Goal: Task Accomplishment & Management: Manage account settings

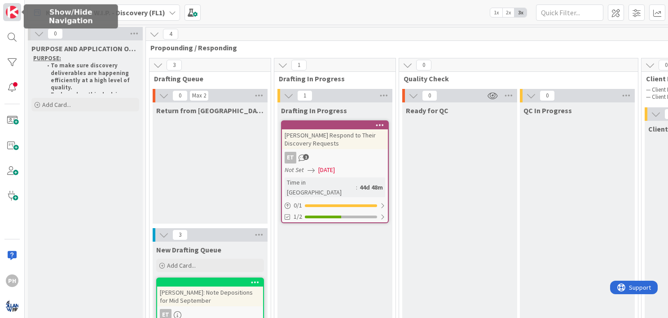
click at [13, 6] on img at bounding box center [12, 12] width 13 height 13
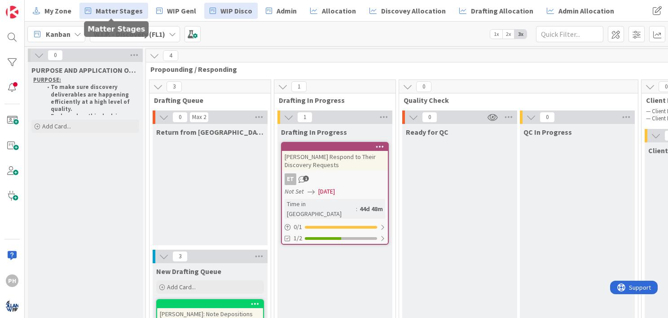
click at [109, 10] on span "Matter Stages" at bounding box center [119, 10] width 47 height 11
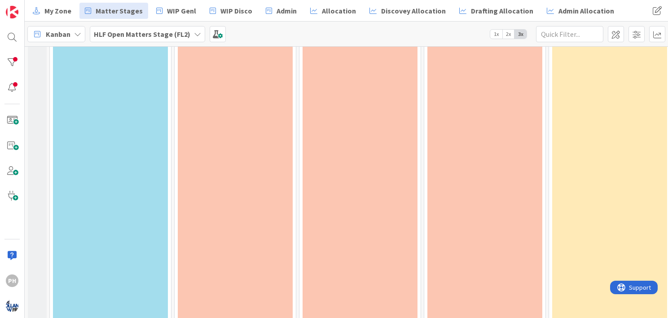
scroll to position [871, 0]
click at [4, 63] on div at bounding box center [12, 62] width 18 height 18
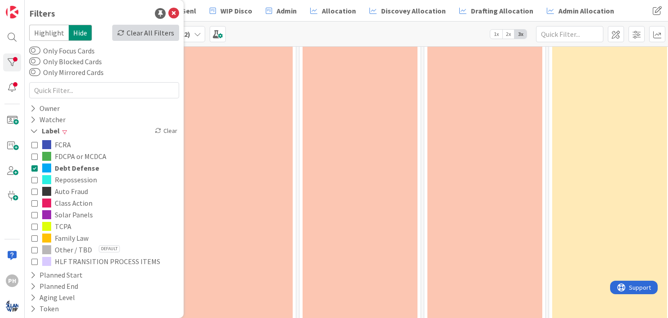
click at [133, 32] on div "Clear All Filters" at bounding box center [145, 33] width 67 height 16
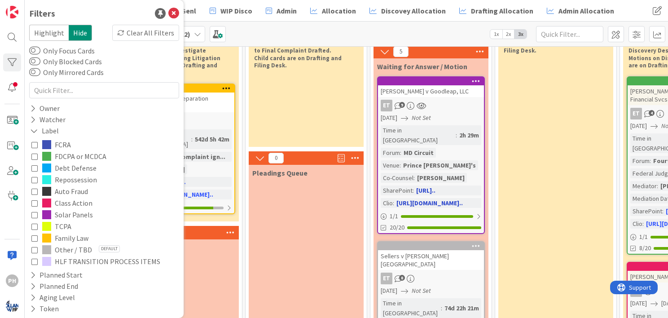
scroll to position [68, 54]
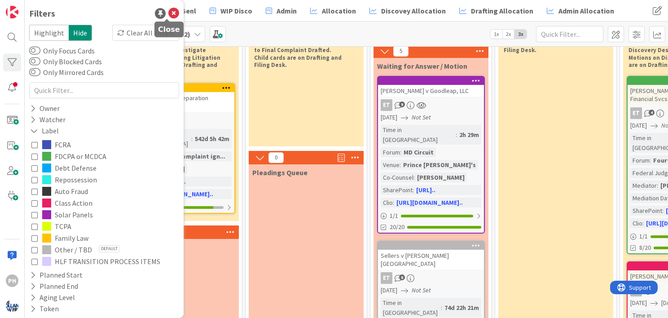
click at [169, 16] on icon at bounding box center [173, 13] width 11 height 11
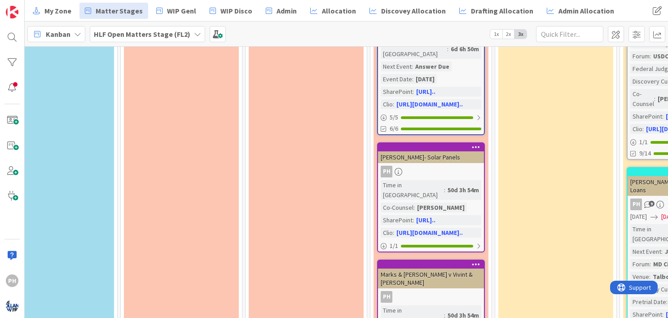
scroll to position [972, 54]
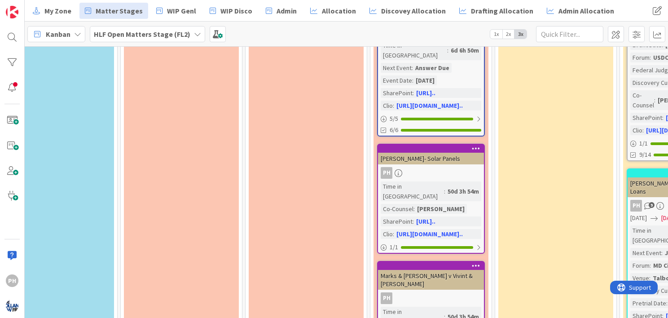
click at [434, 270] on div "Marks & [PERSON_NAME] v Vivint & [PERSON_NAME]" at bounding box center [431, 280] width 106 height 20
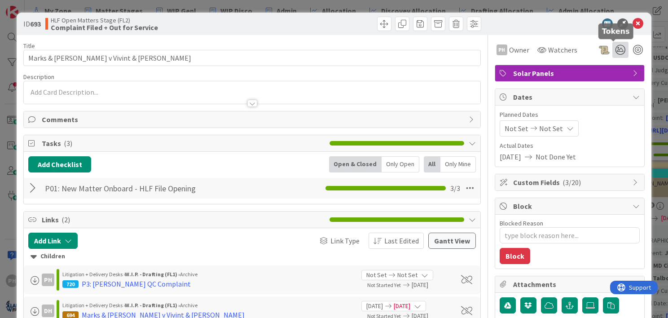
click at [613, 47] on icon at bounding box center [621, 50] width 16 height 16
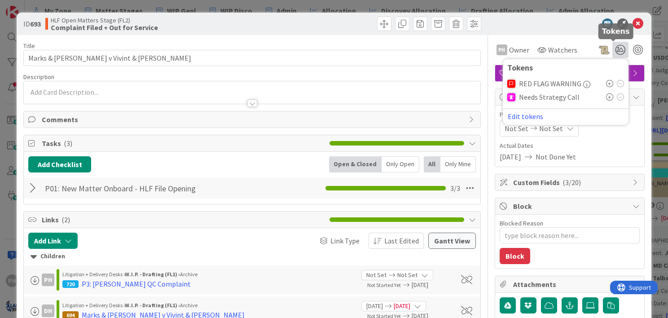
type textarea "x"
click at [522, 115] on button "Edit tokens" at bounding box center [525, 116] width 36 height 8
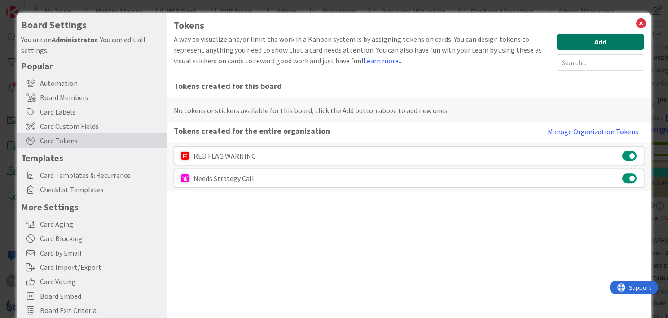
click at [569, 40] on button "Add" at bounding box center [601, 42] width 88 height 16
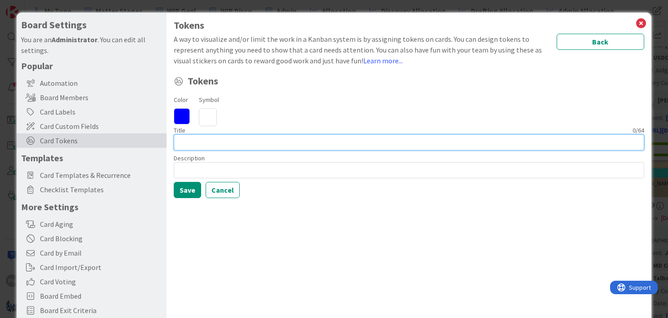
click at [208, 141] on input at bounding box center [409, 142] width 471 height 16
type input "J"
type input "IN ARBITRATOIN"
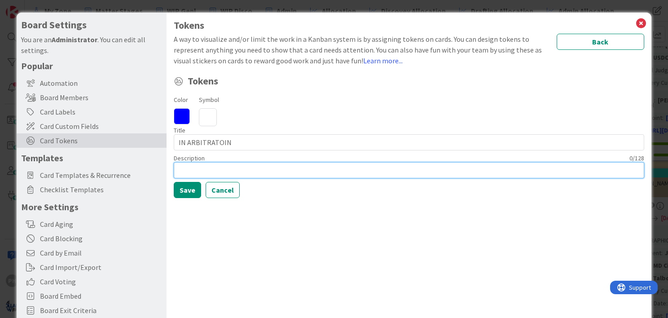
click at [187, 173] on input at bounding box center [409, 170] width 471 height 16
type input "ARBITRATION"
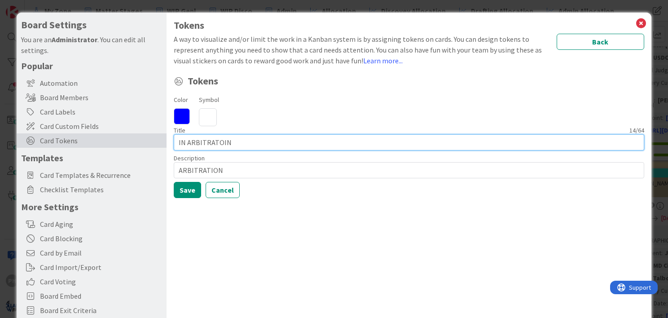
click at [186, 143] on input "IN ARBITRATOIN" at bounding box center [409, 142] width 471 height 16
type input "ARBITRATOIN"
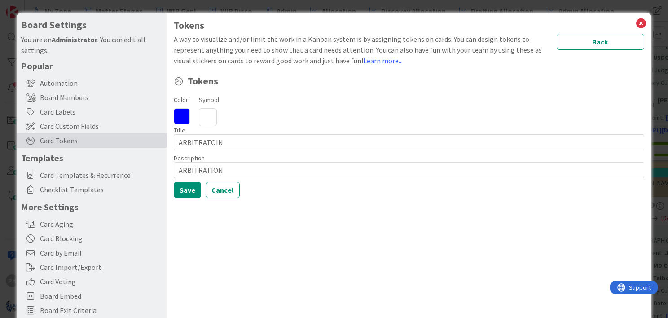
click at [181, 116] on icon at bounding box center [182, 116] width 16 height 16
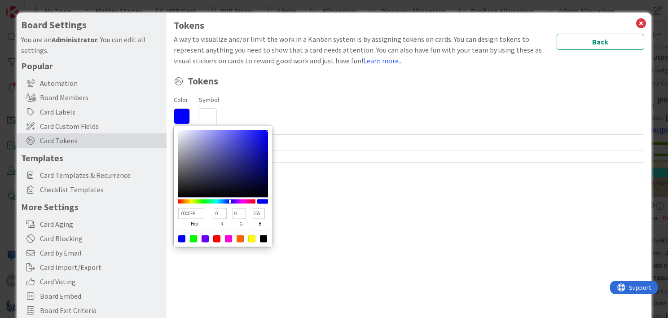
click at [181, 116] on icon at bounding box center [182, 116] width 16 height 16
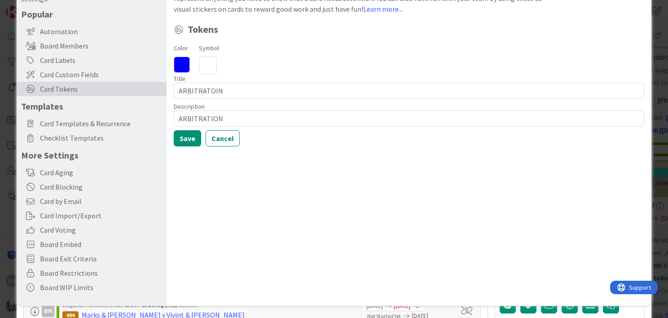
scroll to position [52, 0]
click at [185, 138] on button "Save" at bounding box center [187, 138] width 27 height 16
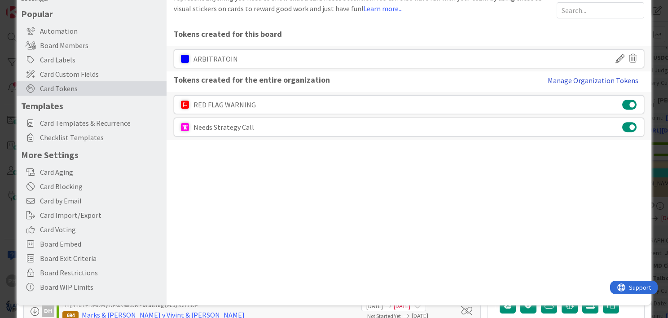
click at [565, 79] on button "Manage Organization Tokens" at bounding box center [593, 80] width 102 height 18
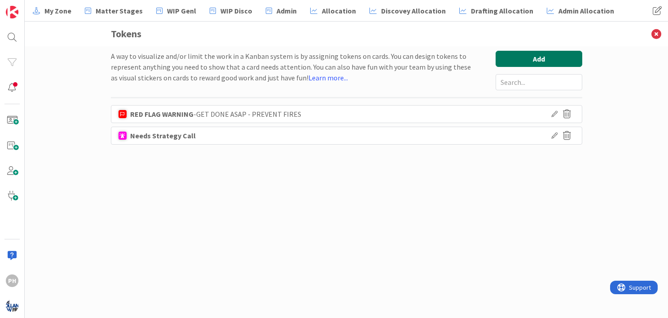
click at [534, 55] on button "Add" at bounding box center [539, 59] width 87 height 16
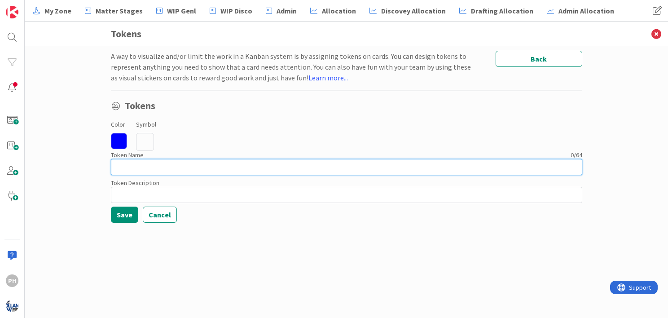
click at [164, 163] on input at bounding box center [346, 167] width 471 height 16
type input "ARBITRATION"
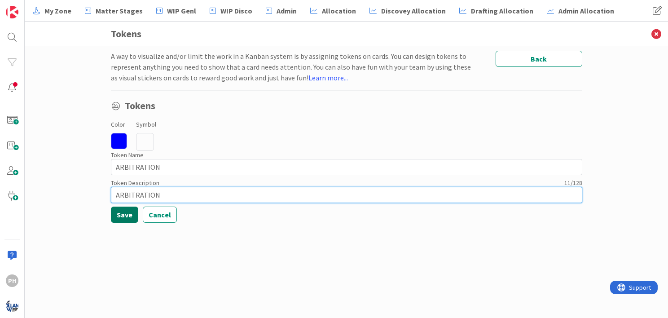
type input "ARBITRATION"
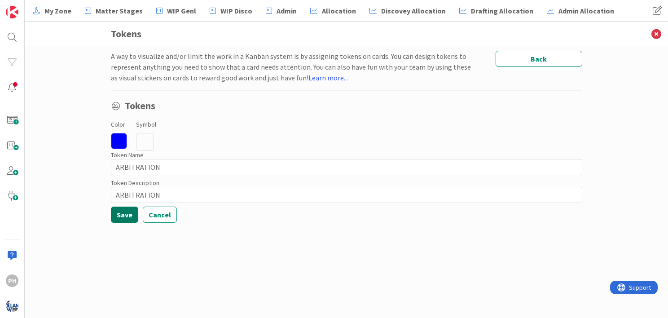
click at [124, 212] on button "Save" at bounding box center [124, 215] width 27 height 16
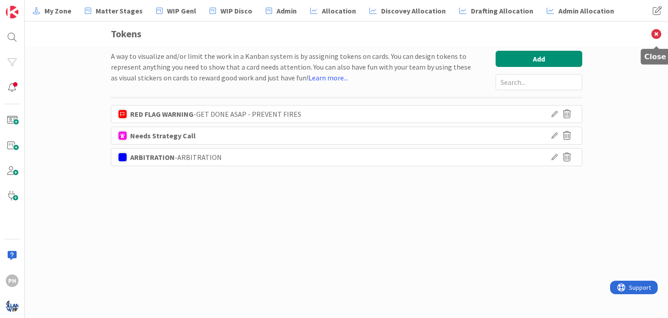
click at [659, 31] on icon at bounding box center [656, 34] width 23 height 25
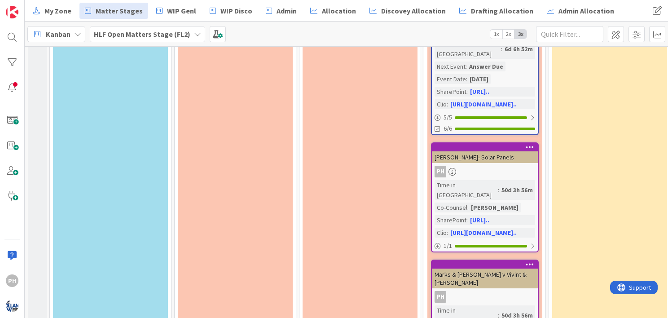
scroll to position [975, 0]
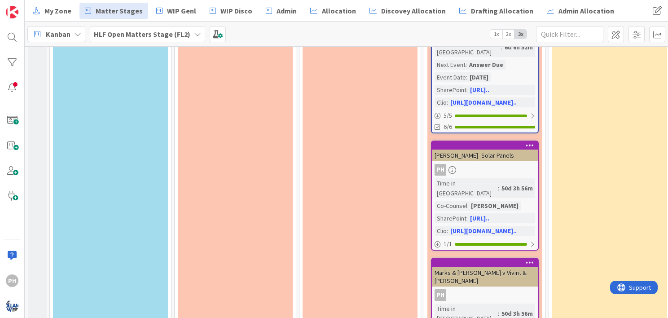
click at [493, 289] on div "PH" at bounding box center [485, 295] width 106 height 12
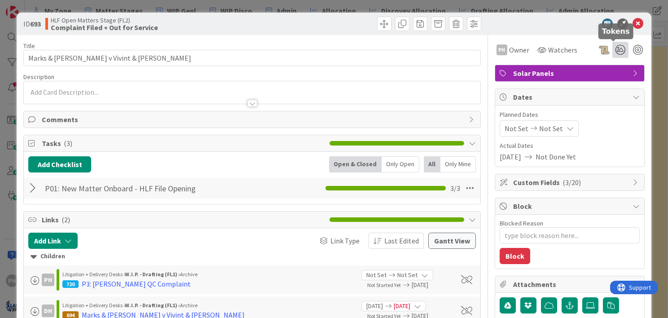
click at [614, 49] on icon at bounding box center [621, 50] width 16 height 16
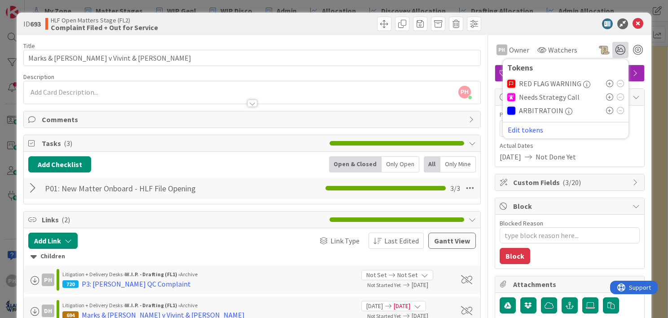
click at [606, 109] on icon at bounding box center [609, 110] width 7 height 7
click at [561, 16] on div "ID 693 HLF Open Matters Stage (FL2) Complaint Filed + Out for Service" at bounding box center [334, 24] width 635 height 22
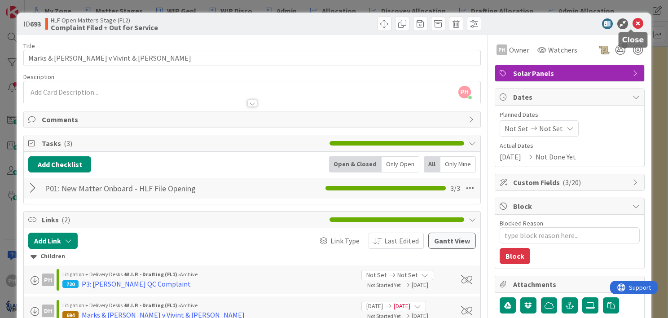
click at [633, 24] on icon at bounding box center [638, 23] width 11 height 11
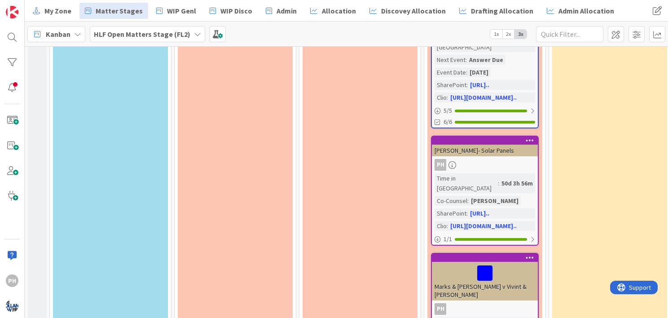
scroll to position [983, 0]
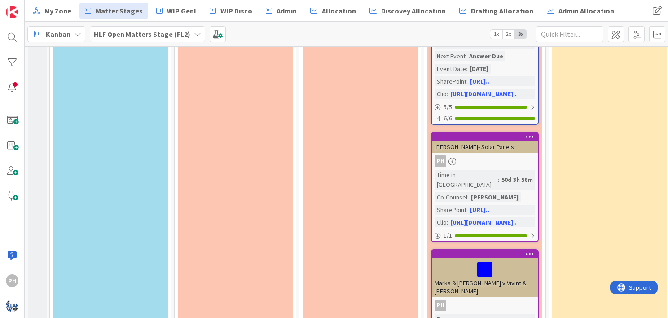
click at [514, 260] on div at bounding box center [485, 269] width 101 height 19
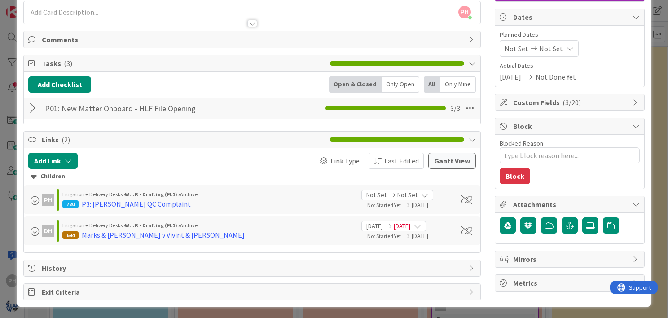
click at [523, 95] on div "Custom Fields ( 3/20 )" at bounding box center [569, 102] width 149 height 16
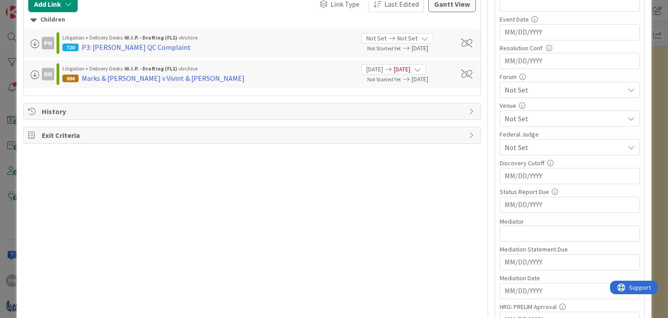
scroll to position [247, 0]
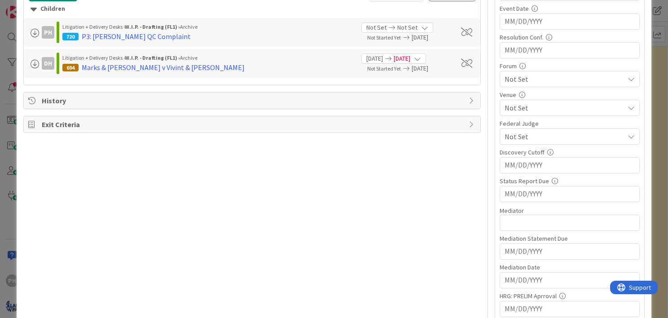
click at [553, 78] on span "Not Set" at bounding box center [564, 79] width 119 height 11
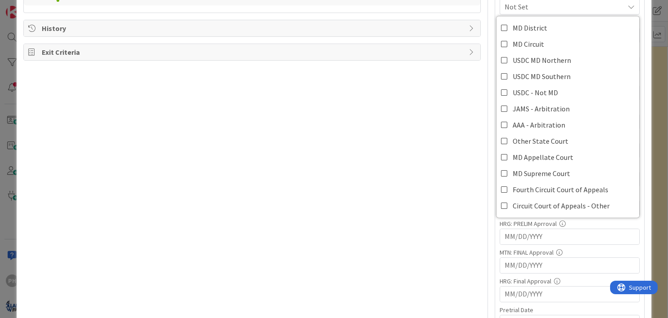
scroll to position [319, 0]
click at [501, 110] on icon at bounding box center [504, 109] width 7 height 13
type textarea "x"
click at [431, 138] on div "Title 39 / 128 Marks & Wendy Richter v Vivint & SunRun Description PH Peter Hol…" at bounding box center [252, 174] width 458 height 916
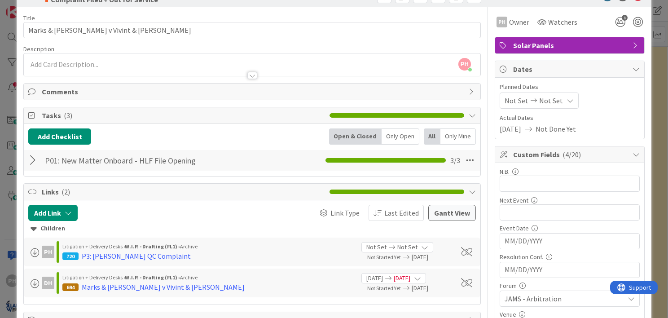
scroll to position [0, 0]
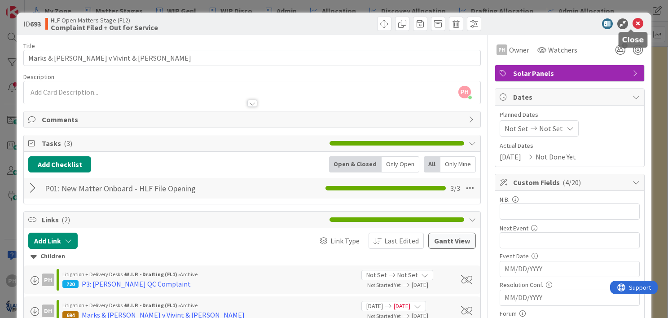
click at [633, 24] on icon at bounding box center [638, 23] width 11 height 11
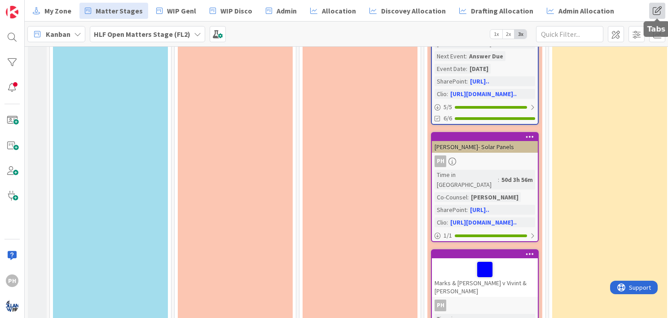
click at [656, 9] on span at bounding box center [657, 11] width 16 height 16
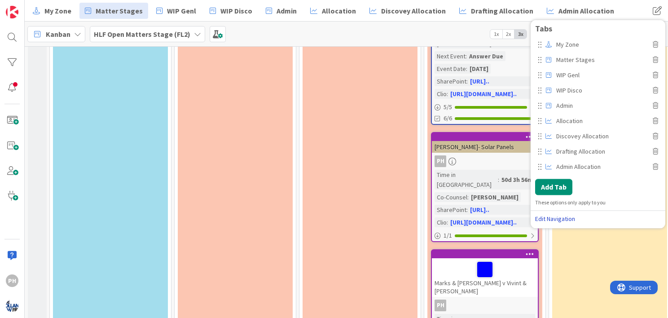
click at [559, 218] on link "Edit Navigation" at bounding box center [598, 218] width 126 height 9
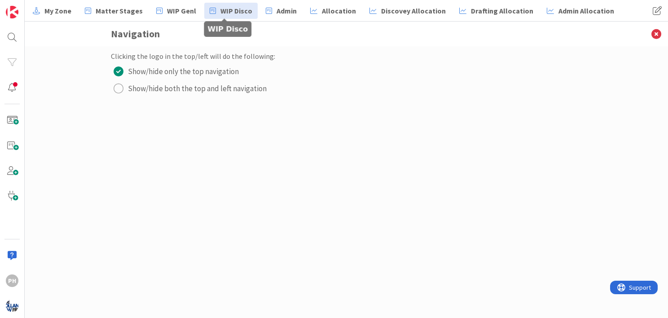
click at [229, 10] on span "WIP Disco" at bounding box center [236, 10] width 32 height 11
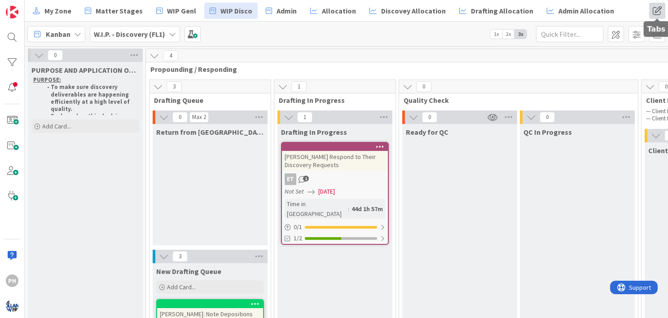
click at [660, 9] on span at bounding box center [657, 11] width 16 height 16
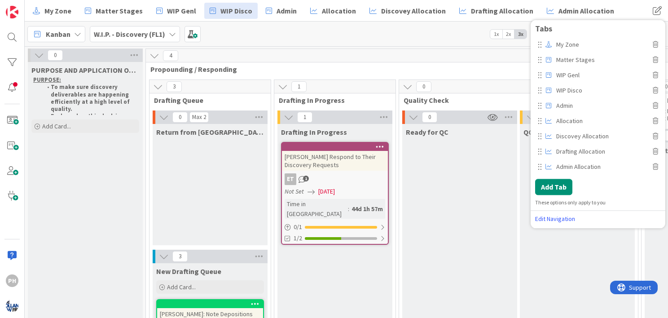
click at [565, 90] on span "WIP Disco" at bounding box center [602, 90] width 97 height 13
click at [580, 74] on span "WIP Genl" at bounding box center [602, 74] width 97 height 13
drag, startPoint x: 580, startPoint y: 74, endPoint x: 557, endPoint y: 73, distance: 22.5
click at [557, 73] on input "WIP Genl" at bounding box center [602, 74] width 97 height 13
type input "Drafting"
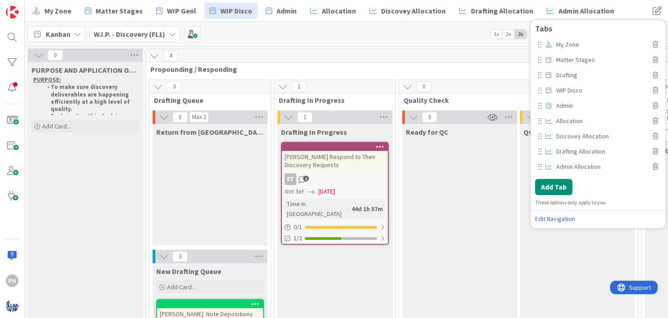
click at [584, 87] on span "WIP Disco" at bounding box center [602, 90] width 97 height 13
drag, startPoint x: 584, startPoint y: 88, endPoint x: 549, endPoint y: 91, distance: 34.7
click at [549, 91] on div "WIP Disco" at bounding box center [598, 90] width 126 height 13
type input "Discovery"
click at [568, 58] on span "Matter Stages" at bounding box center [602, 59] width 97 height 13
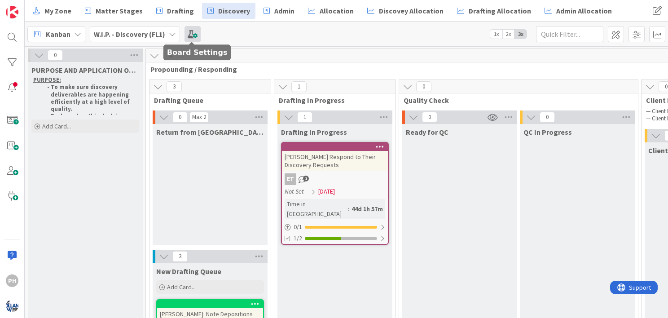
click at [192, 35] on span at bounding box center [193, 34] width 16 height 16
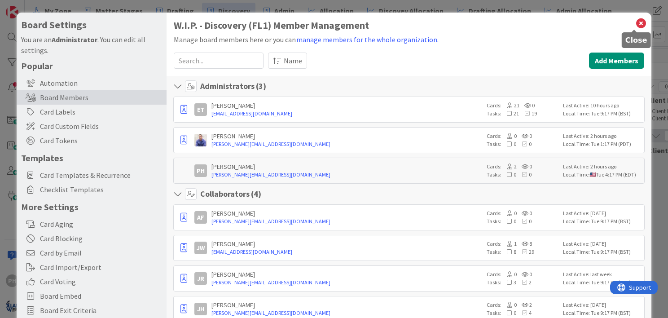
click at [635, 23] on icon at bounding box center [641, 23] width 12 height 13
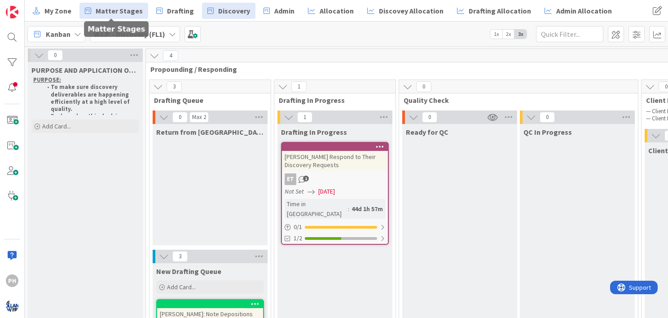
click at [110, 4] on link "Matter Stages" at bounding box center [113, 11] width 69 height 16
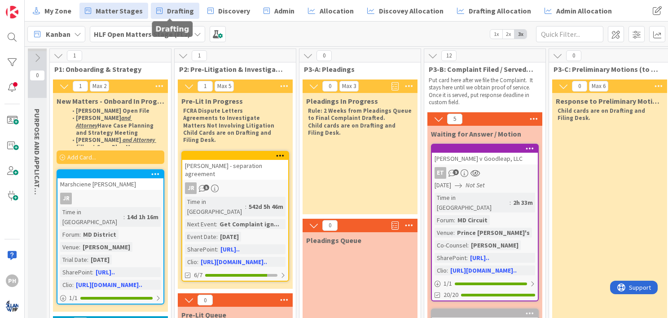
click at [175, 9] on span "Drafting" at bounding box center [180, 10] width 27 height 11
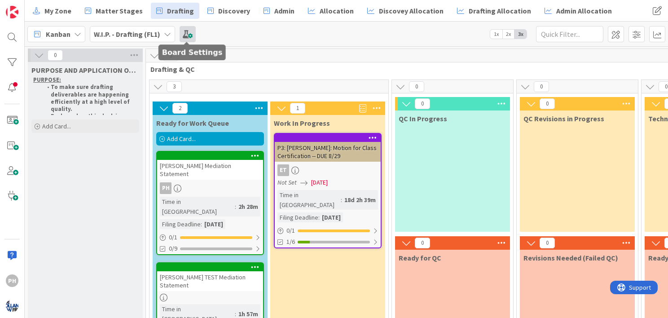
click at [187, 32] on span at bounding box center [188, 34] width 16 height 16
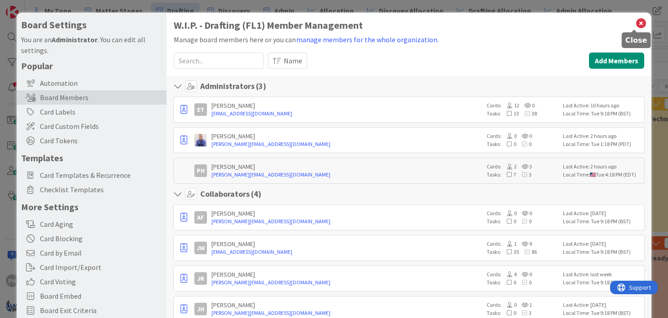
click at [635, 20] on icon at bounding box center [641, 23] width 12 height 13
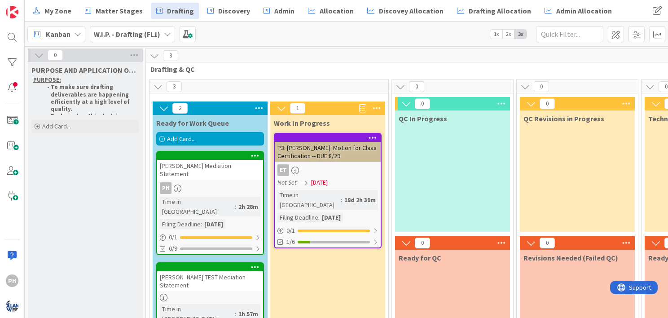
click at [167, 33] on icon at bounding box center [167, 34] width 7 height 7
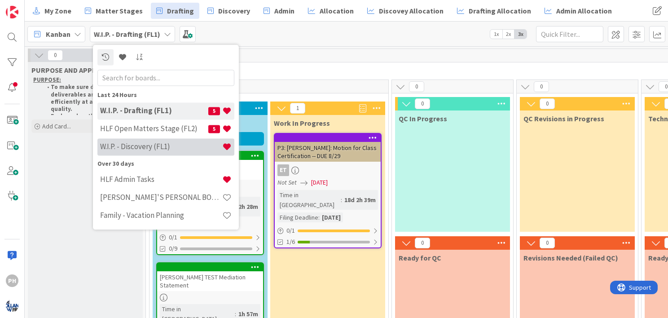
click at [136, 147] on h4 "W.I.P. - Discovery (FL1)" at bounding box center [161, 146] width 122 height 9
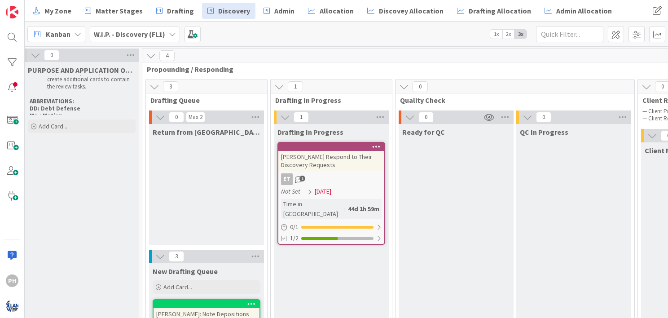
scroll to position [211, 0]
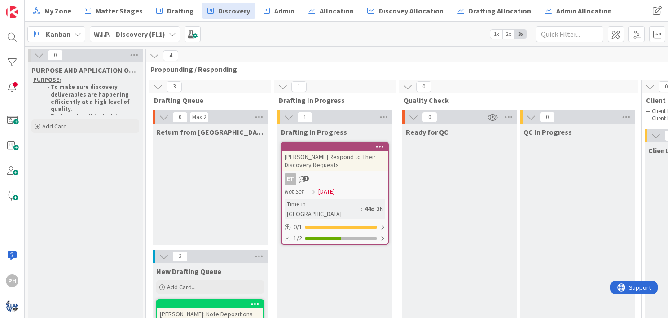
click at [170, 31] on icon at bounding box center [172, 34] width 7 height 7
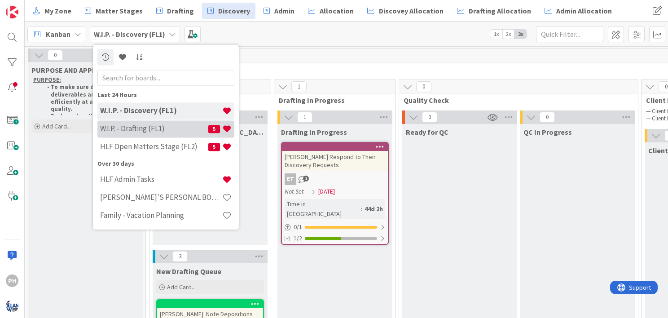
click at [137, 125] on h4 "W.I.P. - Drafting (FL1)" at bounding box center [154, 128] width 108 height 9
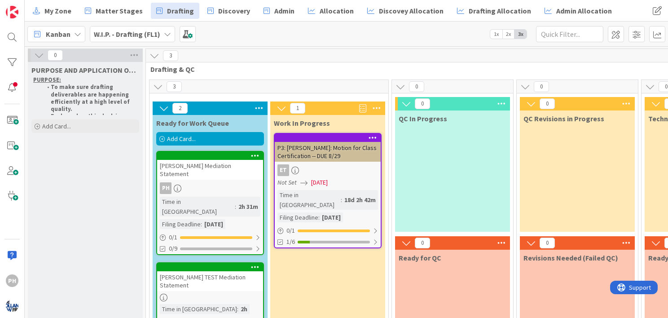
click at [257, 264] on icon at bounding box center [255, 267] width 9 height 6
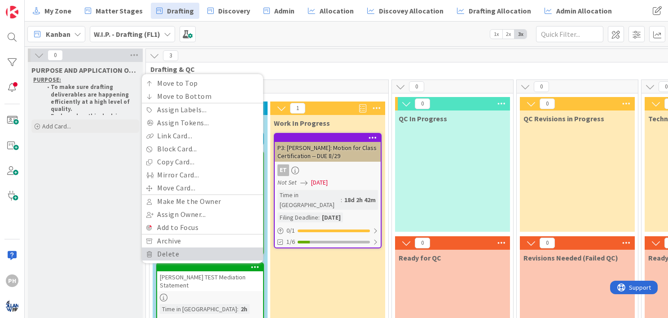
click at [203, 247] on link "Delete" at bounding box center [202, 253] width 121 height 13
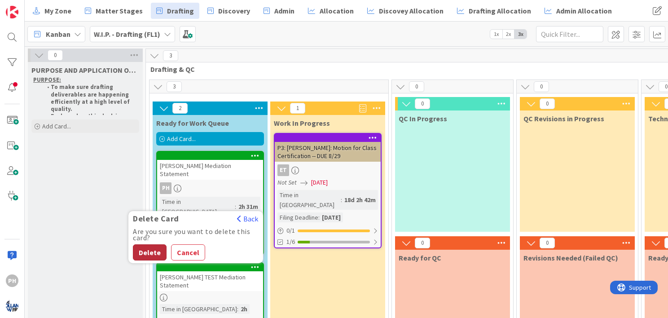
click at [153, 244] on button "Delete" at bounding box center [150, 252] width 34 height 16
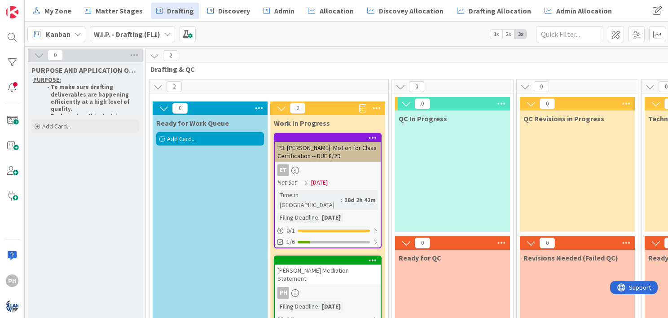
click at [153, 32] on b "W.I.P. - Drafting (FL1)" at bounding box center [127, 34] width 66 height 9
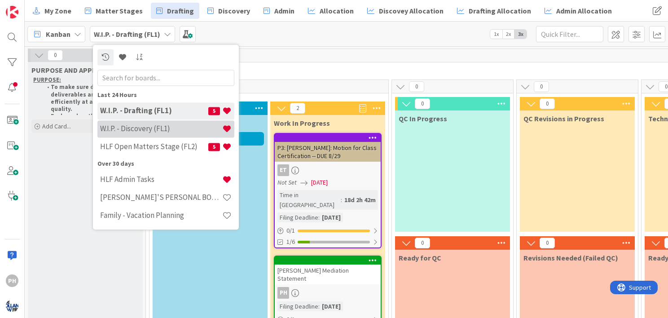
click at [119, 126] on h4 "W.I.P. - Discovery (FL1)" at bounding box center [161, 128] width 122 height 9
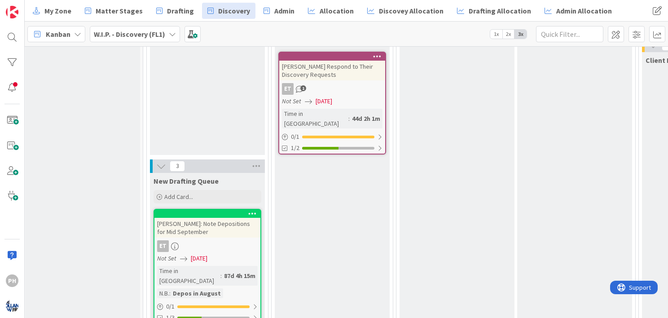
scroll to position [0, 3]
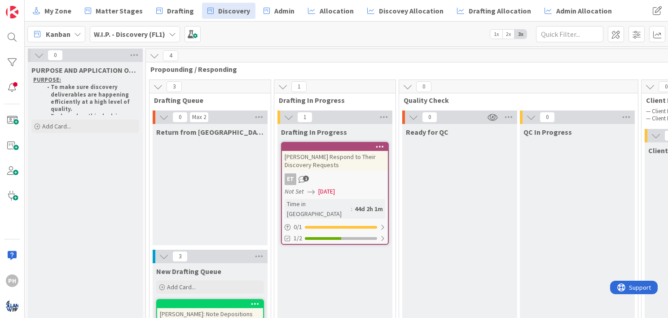
click at [172, 34] on icon at bounding box center [172, 34] width 7 height 7
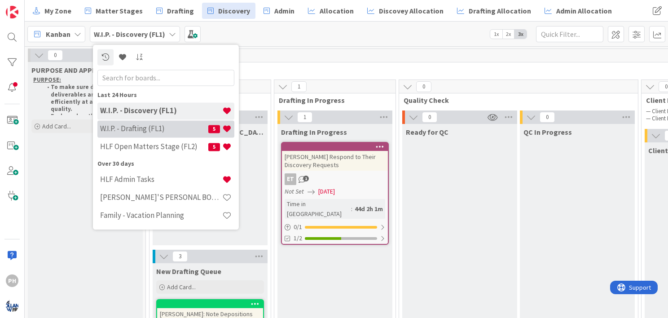
click at [133, 129] on h4 "W.I.P. - Drafting (FL1)" at bounding box center [154, 128] width 108 height 9
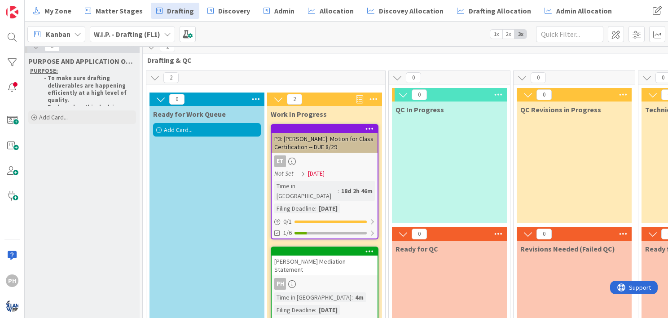
scroll to position [0, 3]
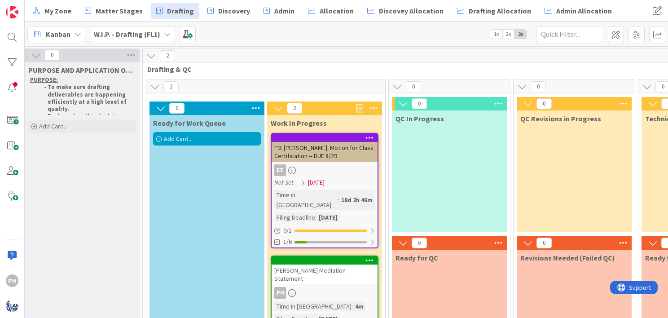
click at [165, 34] on icon at bounding box center [167, 34] width 7 height 7
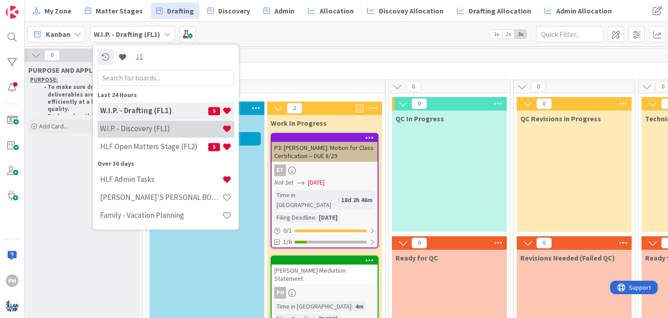
click at [135, 128] on h4 "W.I.P. - Discovery (FL1)" at bounding box center [161, 128] width 122 height 9
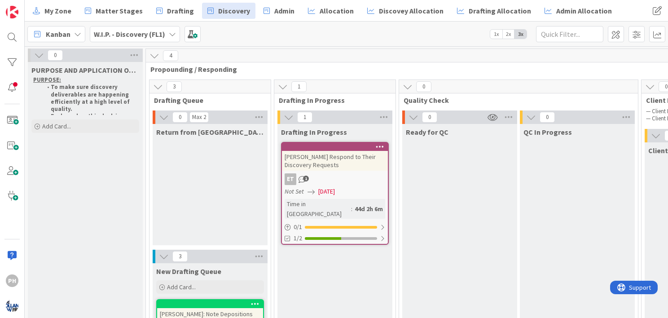
click at [171, 31] on icon at bounding box center [172, 34] width 7 height 7
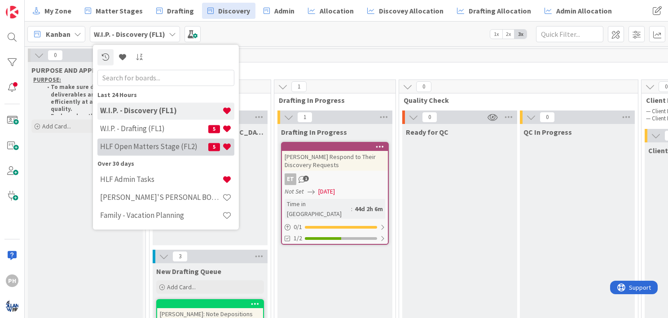
click at [130, 149] on h4 "HLF Open Matters Stage (FL2)" at bounding box center [154, 146] width 108 height 9
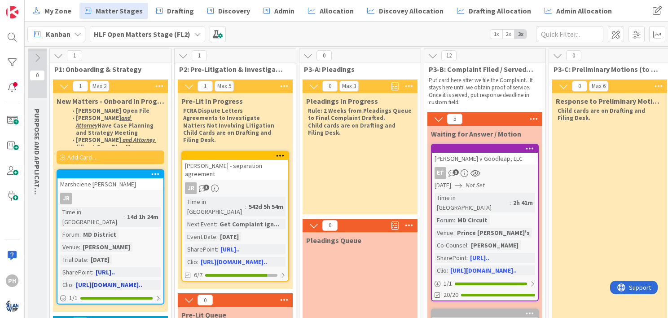
click at [132, 186] on div "Marshciene Hendrix" at bounding box center [110, 184] width 106 height 12
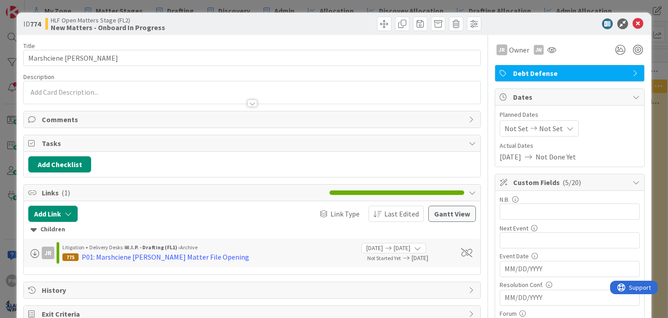
type textarea "x"
click at [633, 22] on icon at bounding box center [638, 23] width 11 height 11
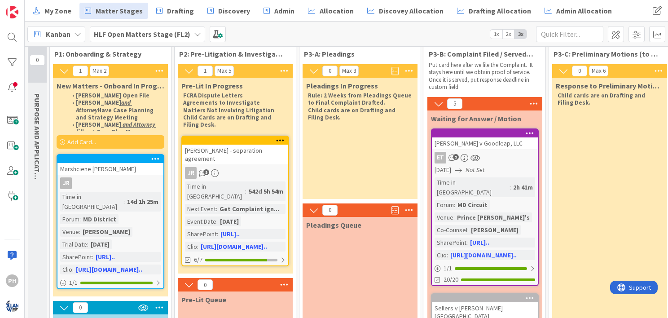
scroll to position [14, 0]
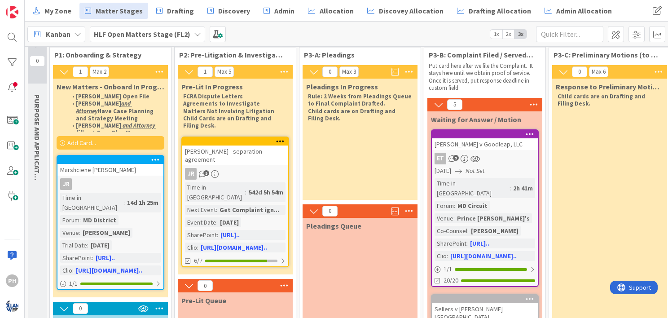
click at [185, 35] on b "HLF Open Matters Stage (FL2)" at bounding box center [142, 34] width 97 height 9
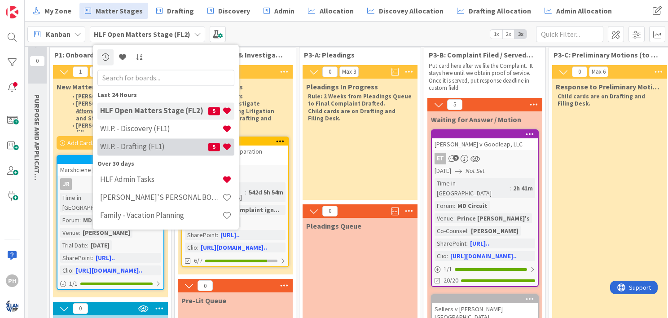
click at [139, 147] on h4 "W.I.P. - Drafting (FL1)" at bounding box center [154, 146] width 108 height 9
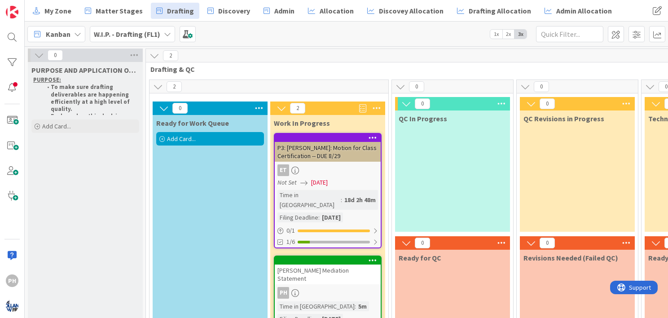
click at [155, 32] on b "W.I.P. - Drafting (FL1)" at bounding box center [127, 34] width 66 height 9
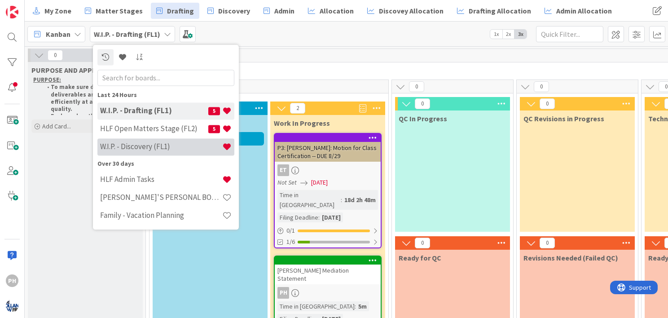
click at [138, 148] on h4 "W.I.P. - Discovery (FL1)" at bounding box center [161, 146] width 122 height 9
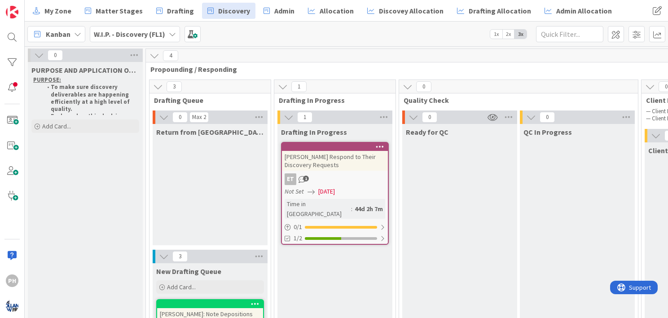
scroll to position [3, 0]
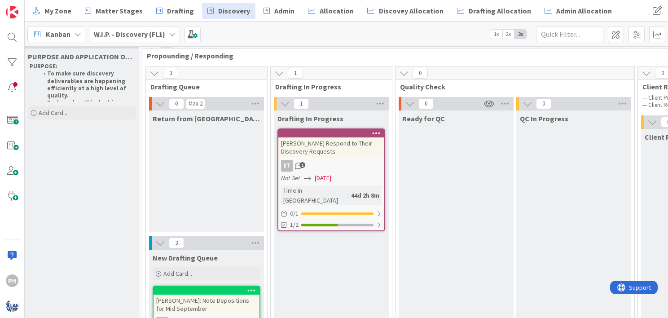
scroll to position [0, 4]
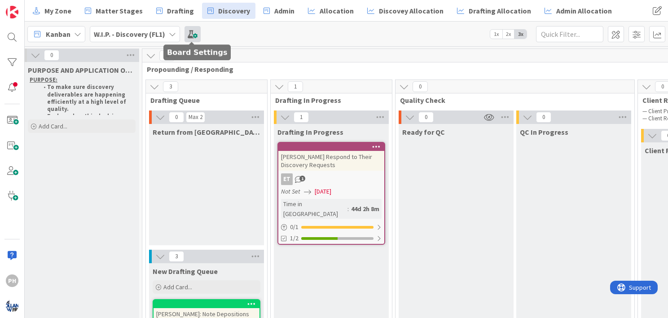
click at [193, 32] on span at bounding box center [193, 34] width 16 height 16
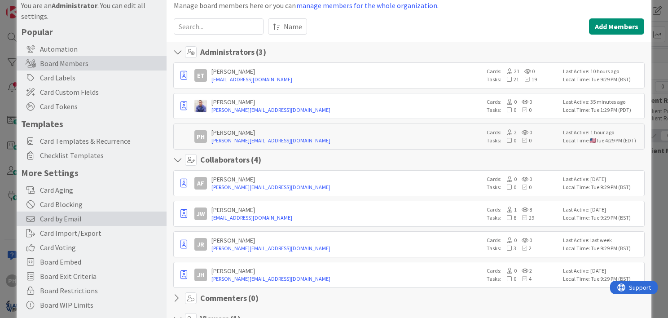
scroll to position [34, 0]
click at [57, 221] on span "Card by Email" at bounding box center [101, 218] width 122 height 11
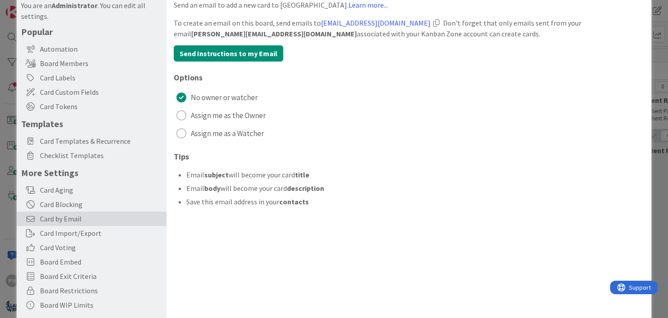
click at [435, 22] on div at bounding box center [436, 22] width 6 height 7
click at [435, 19] on div at bounding box center [436, 22] width 6 height 7
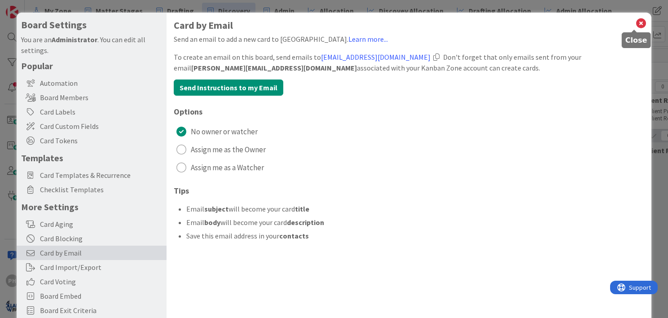
click at [635, 22] on icon at bounding box center [641, 23] width 12 height 13
